Goal: Task Accomplishment & Management: Manage account settings

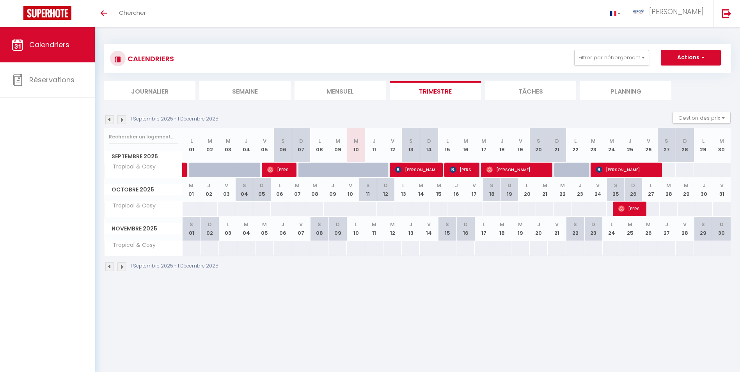
drag, startPoint x: 359, startPoint y: 160, endPoint x: 329, endPoint y: 303, distance: 146.5
click at [329, 303] on body "🟢 Des questions ou besoin d'assistance pour la migration AirBnB? Connectez-vous…" at bounding box center [370, 213] width 740 height 372
click at [395, 172] on img at bounding box center [398, 169] width 6 height 6
select select "OK"
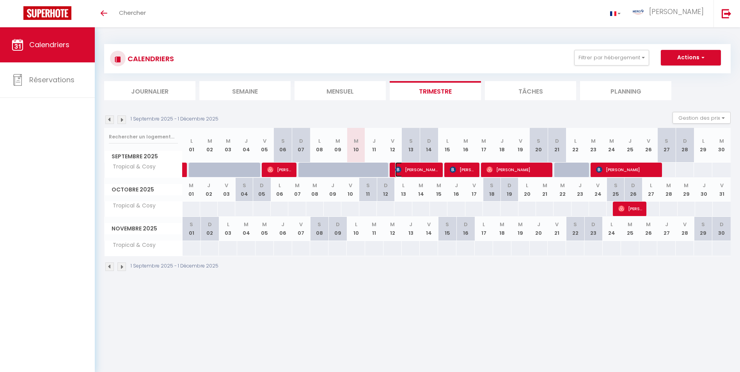
select select "0"
select select "1"
select select
select select "28318"
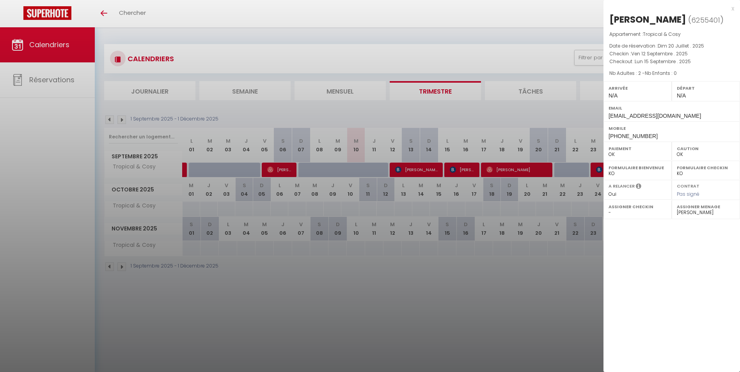
click at [451, 370] on div at bounding box center [370, 186] width 740 height 372
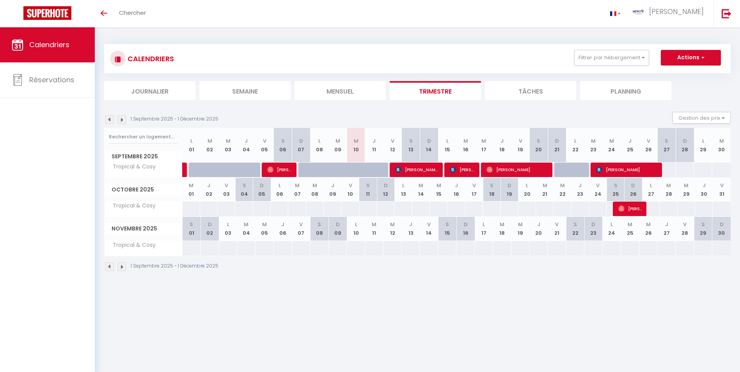
click at [444, 171] on div "50" at bounding box center [446, 170] width 19 height 14
click at [444, 171] on div at bounding box center [453, 170] width 18 height 15
click at [444, 171] on div "50" at bounding box center [446, 170] width 19 height 14
click at [451, 171] on img at bounding box center [452, 169] width 6 height 6
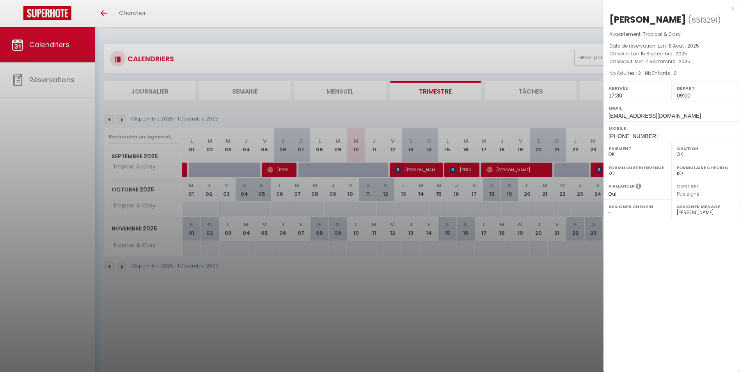
click at [479, 171] on div at bounding box center [370, 186] width 740 height 372
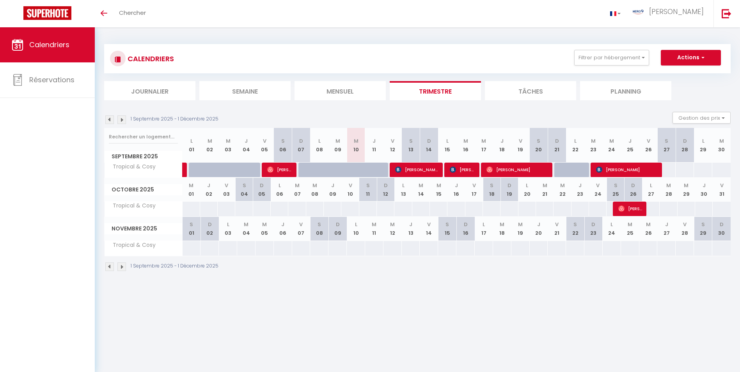
click at [479, 171] on div at bounding box center [470, 170] width 18 height 15
click at [481, 166] on div at bounding box center [490, 170] width 18 height 15
click at [482, 166] on div at bounding box center [490, 170] width 18 height 15
click at [470, 166] on span "[PERSON_NAME]" at bounding box center [461, 169] width 25 height 15
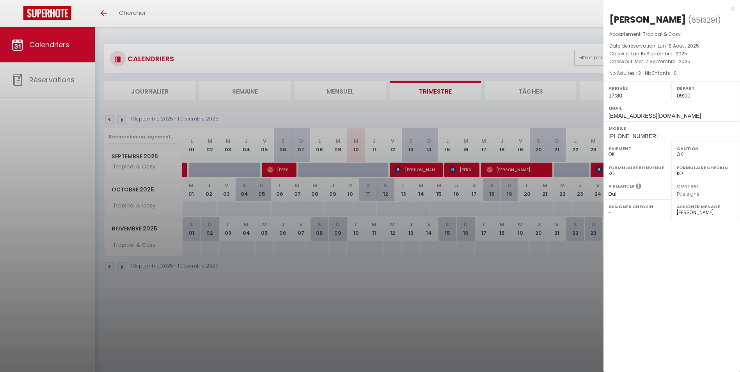
click at [486, 165] on div at bounding box center [370, 186] width 740 height 372
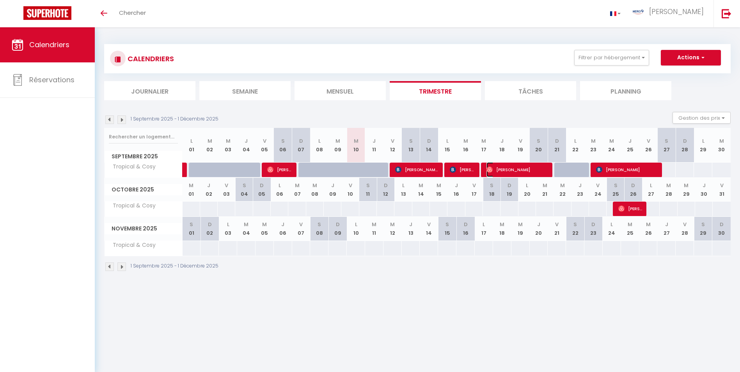
click at [486, 165] on span "[PERSON_NAME]" at bounding box center [516, 169] width 61 height 15
select select "0"
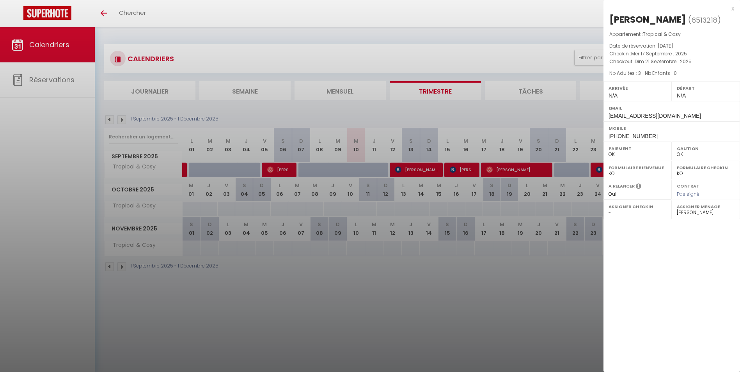
click at [520, 154] on div at bounding box center [370, 186] width 740 height 372
